Goal: Transaction & Acquisition: Purchase product/service

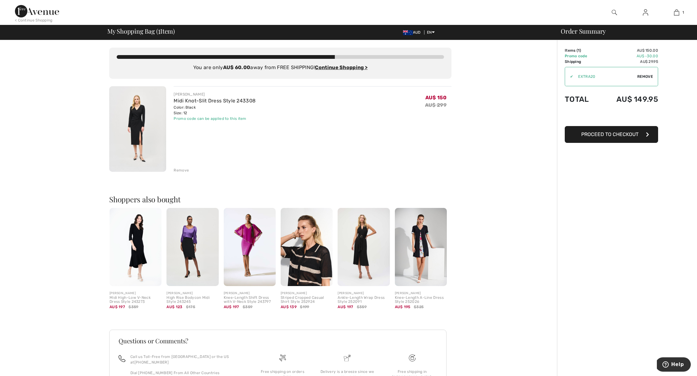
scroll to position [0, 1]
click at [605, 134] on span "Proceed to Checkout" at bounding box center [609, 134] width 57 height 6
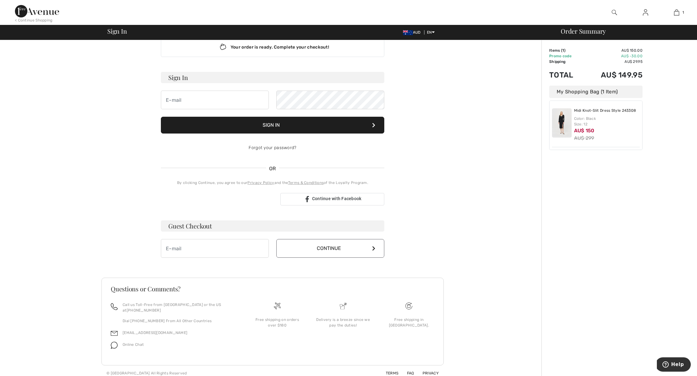
scroll to position [15, 0]
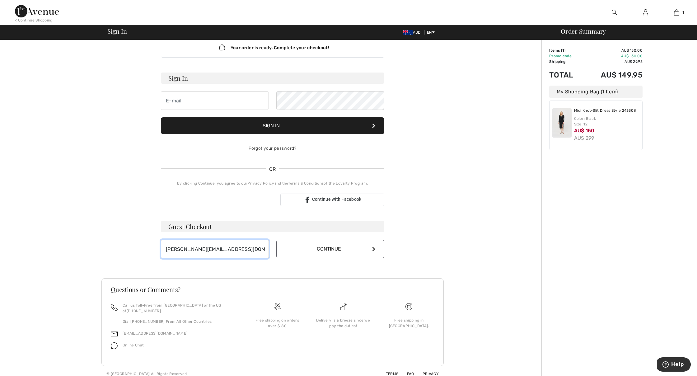
type input "vanessa@olivers.net.au"
click at [333, 248] on button "Continue" at bounding box center [330, 248] width 108 height 19
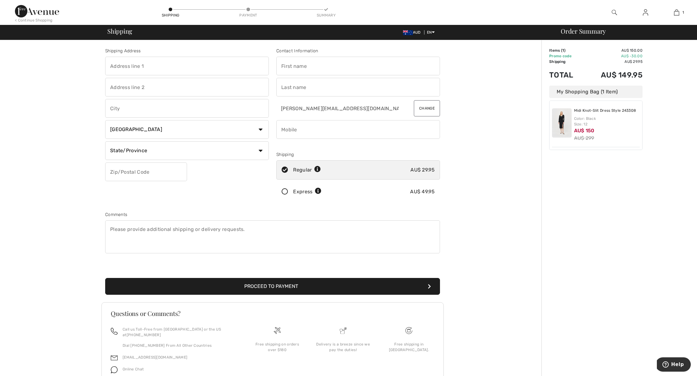
click at [285, 190] on icon at bounding box center [284, 191] width 16 height 7
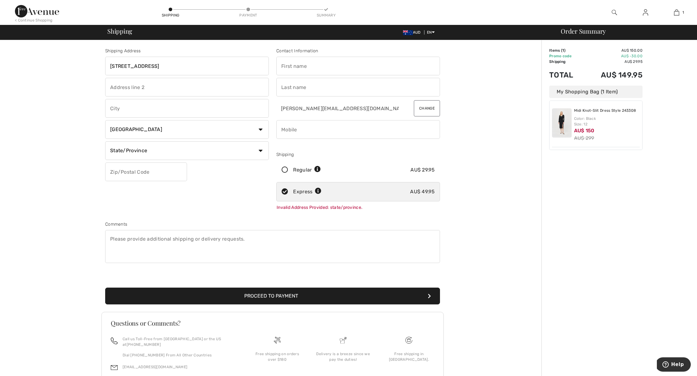
type input "33 freeduff drive"
type input "wattle grove"
select select "AU"
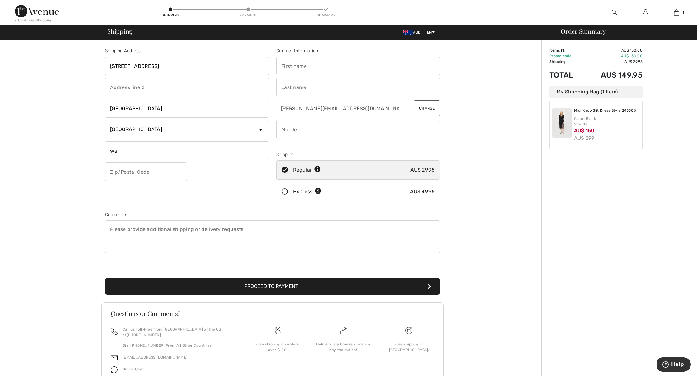
type input "wa"
type input "6107"
type input "vanessa"
type input "oliver"
click at [512, 149] on div "Shipping Address 33 freeduff drive wattle grove Country Canada United States Af…" at bounding box center [272, 222] width 537 height 365
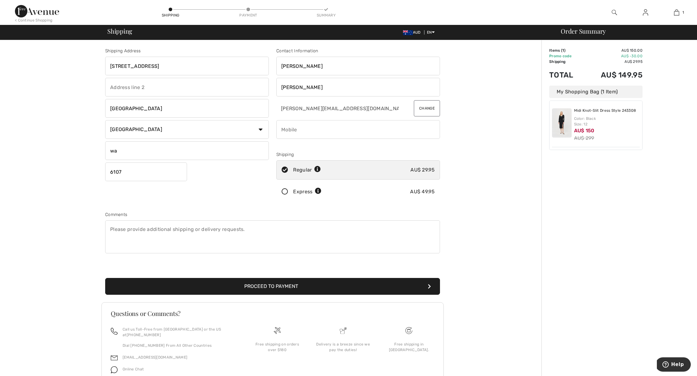
click at [286, 191] on icon at bounding box center [284, 191] width 16 height 7
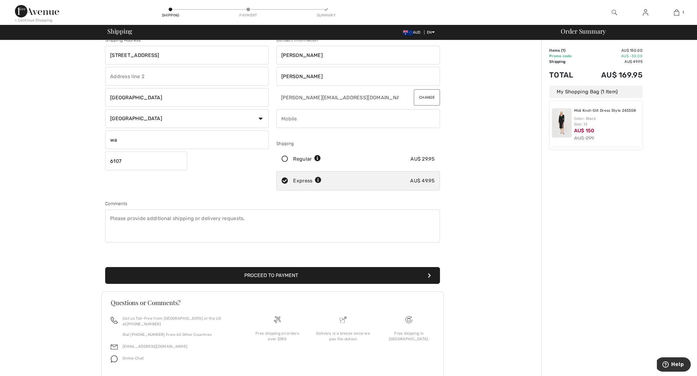
scroll to position [11, 0]
type input "0417094845"
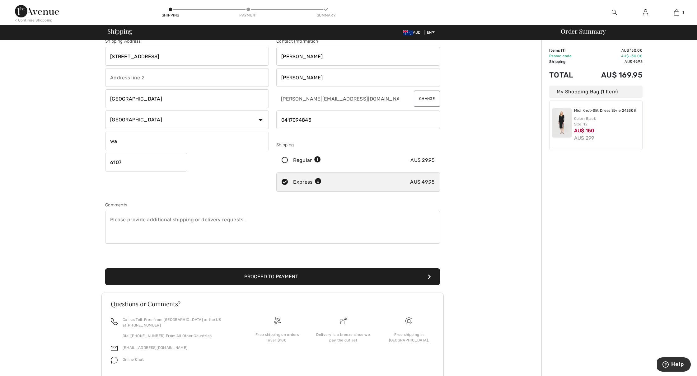
click at [234, 272] on button "Proceed to Payment" at bounding box center [272, 276] width 335 height 17
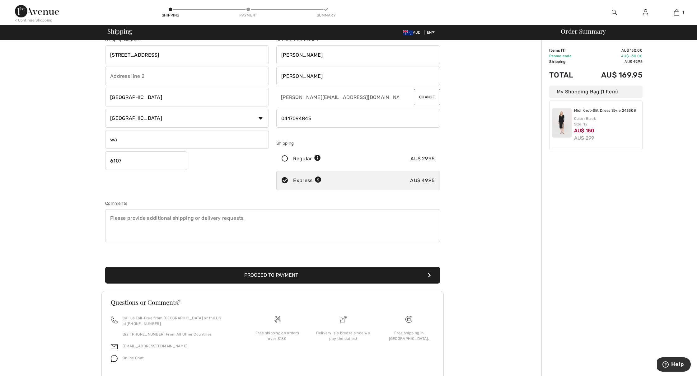
scroll to position [11, 0]
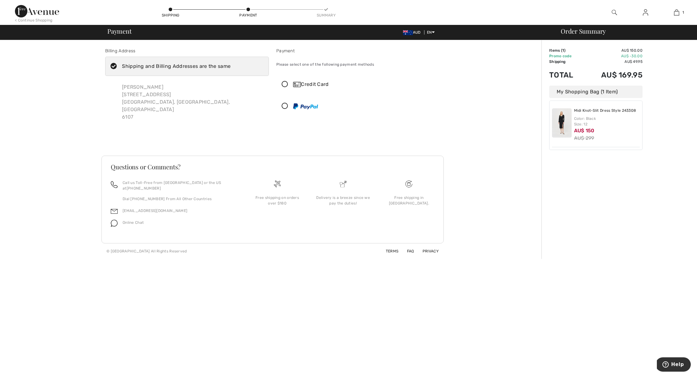
scroll to position [0, 1]
click at [285, 107] on icon at bounding box center [284, 106] width 16 height 7
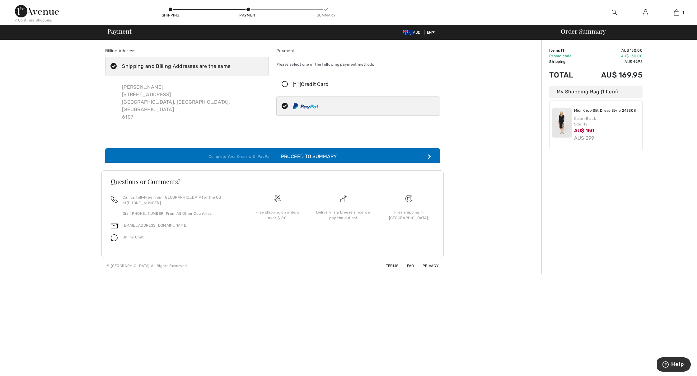
scroll to position [0, 0]
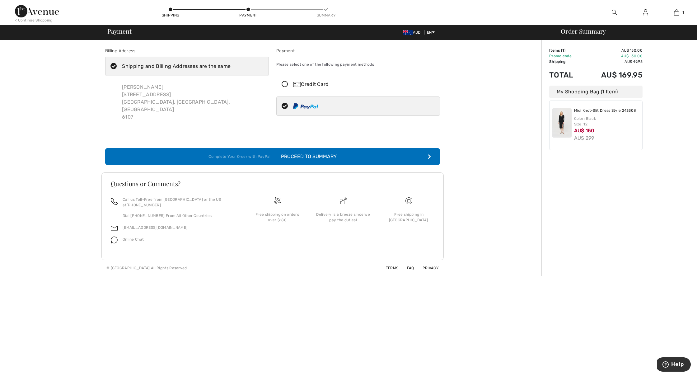
click at [287, 83] on icon at bounding box center [284, 84] width 16 height 7
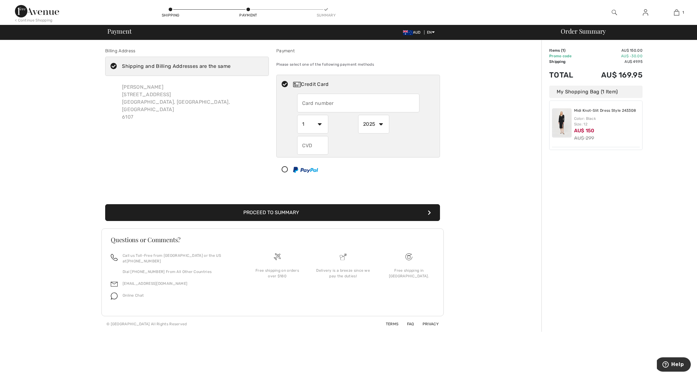
drag, startPoint x: 310, startPoint y: 104, endPoint x: 321, endPoint y: 109, distance: 11.4
click at [310, 104] on input "text" at bounding box center [358, 103] width 122 height 19
type input "4622630014227346"
select select "7"
select select "2029"
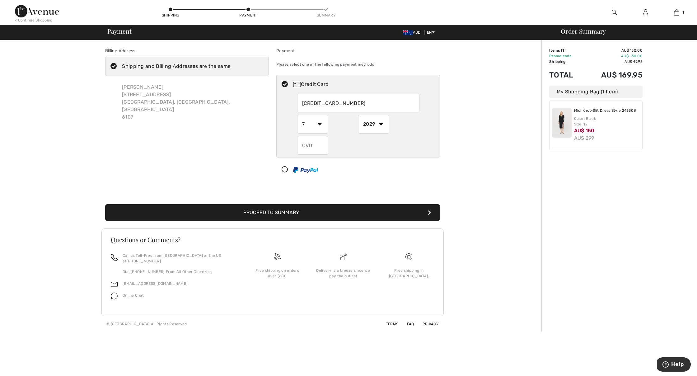
click at [312, 146] on input "text" at bounding box center [312, 145] width 31 height 19
type input "599"
click at [296, 213] on button "Proceed to Summary" at bounding box center [272, 212] width 335 height 17
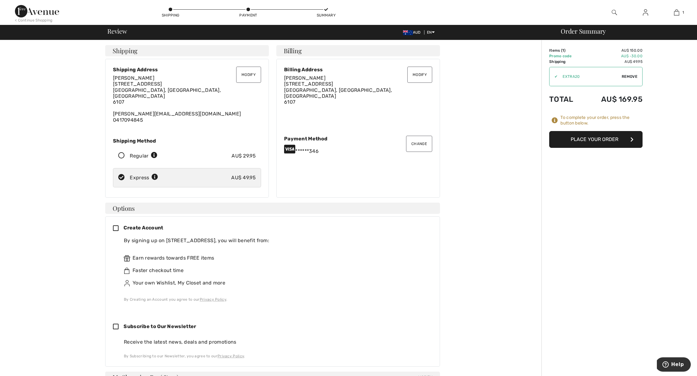
click at [586, 138] on button "Place Your Order" at bounding box center [595, 139] width 93 height 17
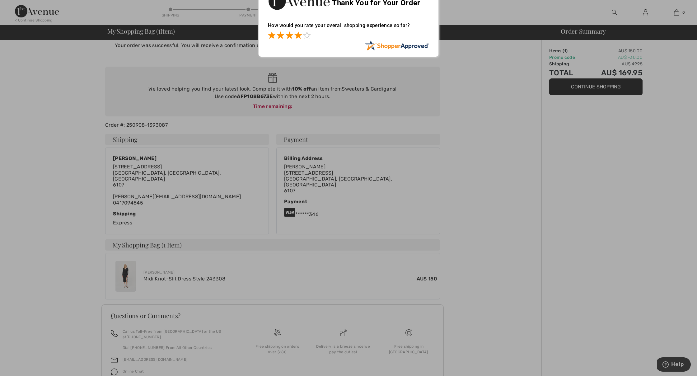
scroll to position [18, 0]
click at [296, 35] on span at bounding box center [297, 35] width 7 height 7
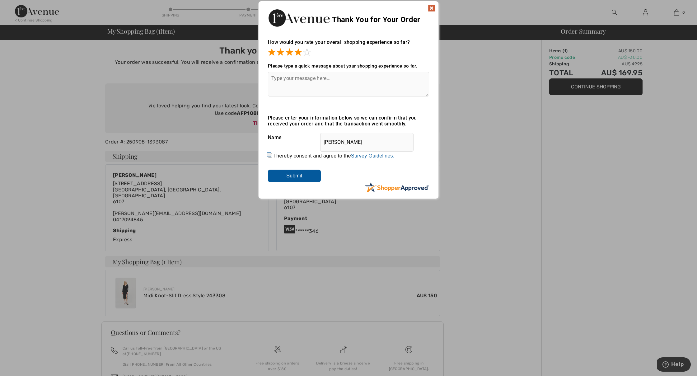
scroll to position [5, 0]
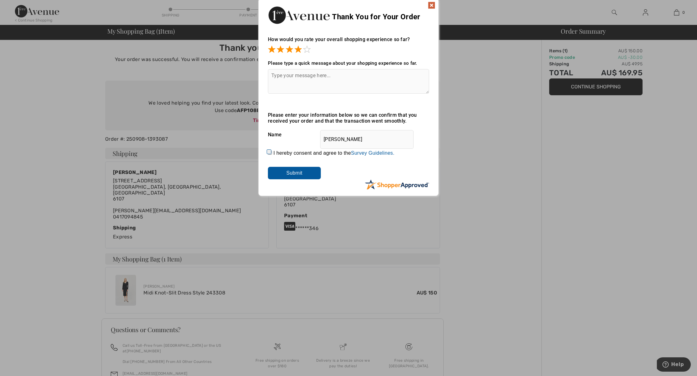
click at [432, 5] on img at bounding box center [431, 5] width 7 height 7
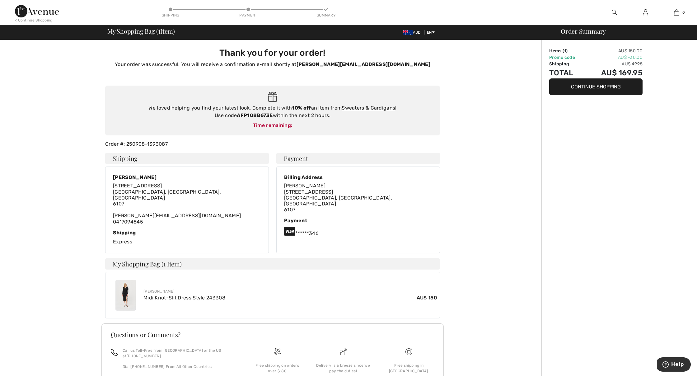
scroll to position [0, 0]
